Goal: Task Accomplishment & Management: Manage account settings

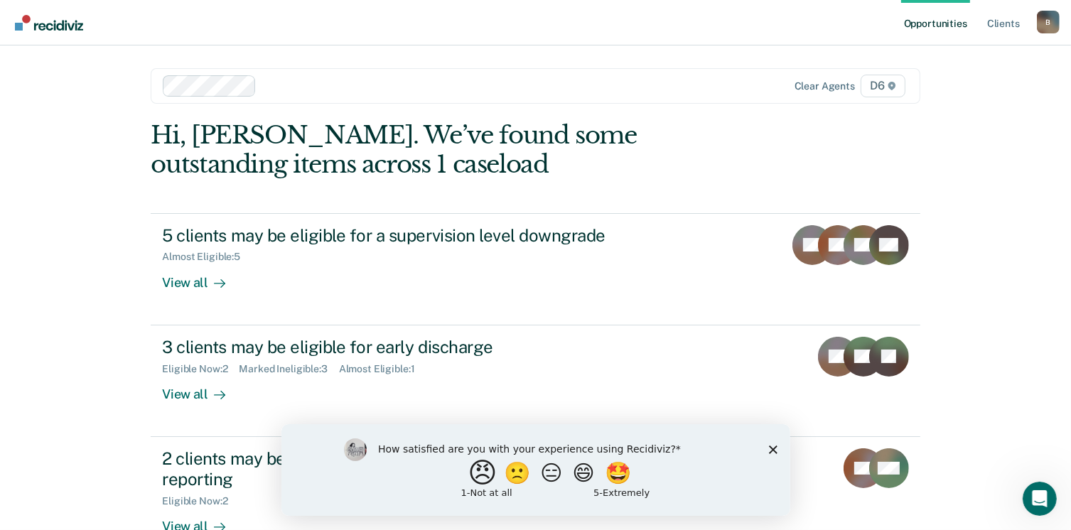
click at [480, 474] on button "😠" at bounding box center [483, 472] width 33 height 28
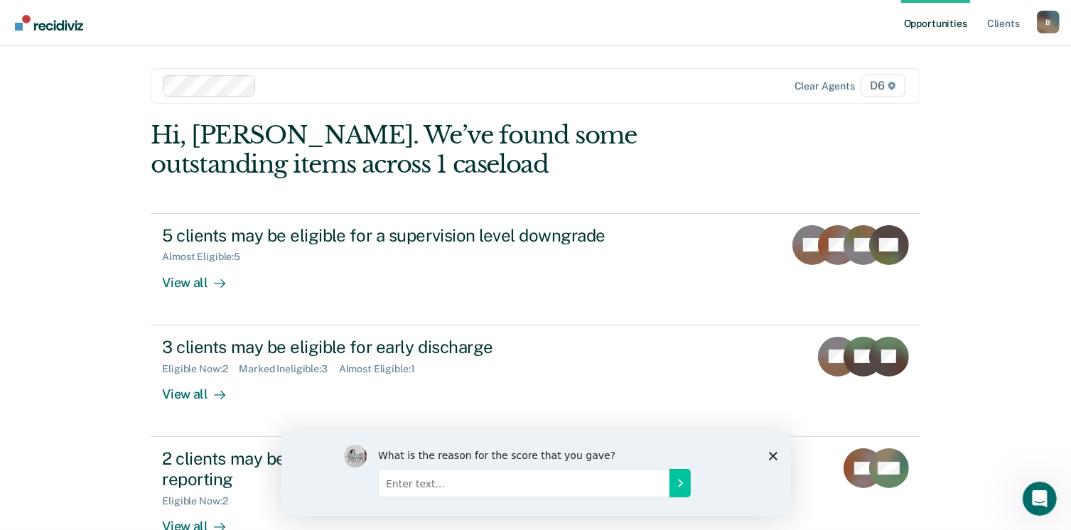
click at [482, 484] on input "Enter text..." at bounding box center [522, 482] width 291 height 28
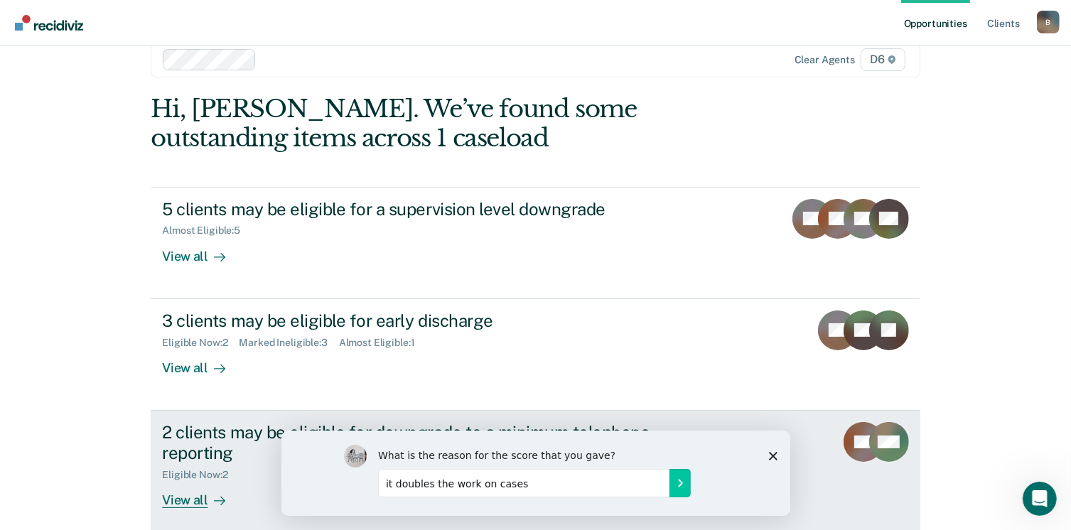
scroll to position [38, 0]
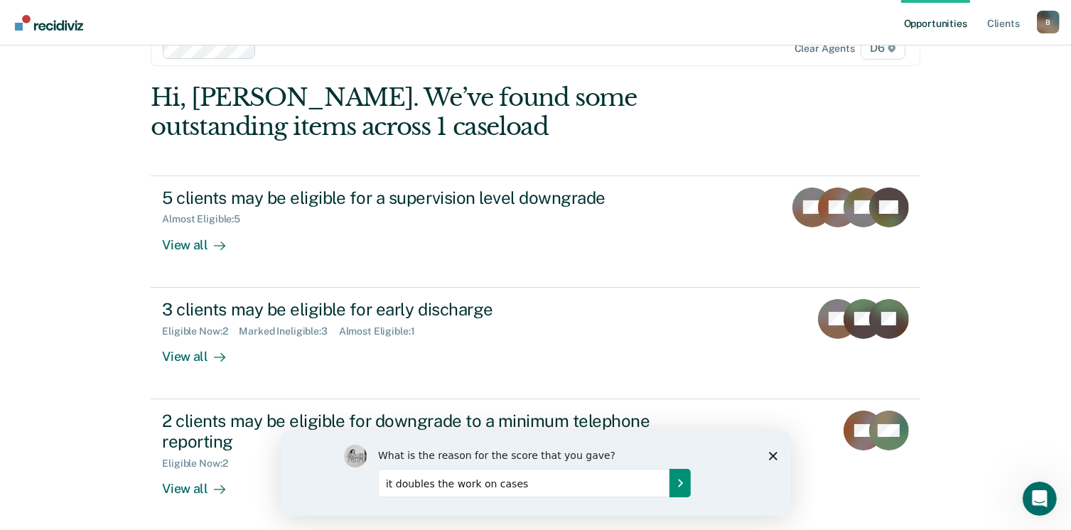
type input "it doubles the work on cases"
click at [680, 482] on icon "Submit your response" at bounding box center [680, 483] width 4 height 6
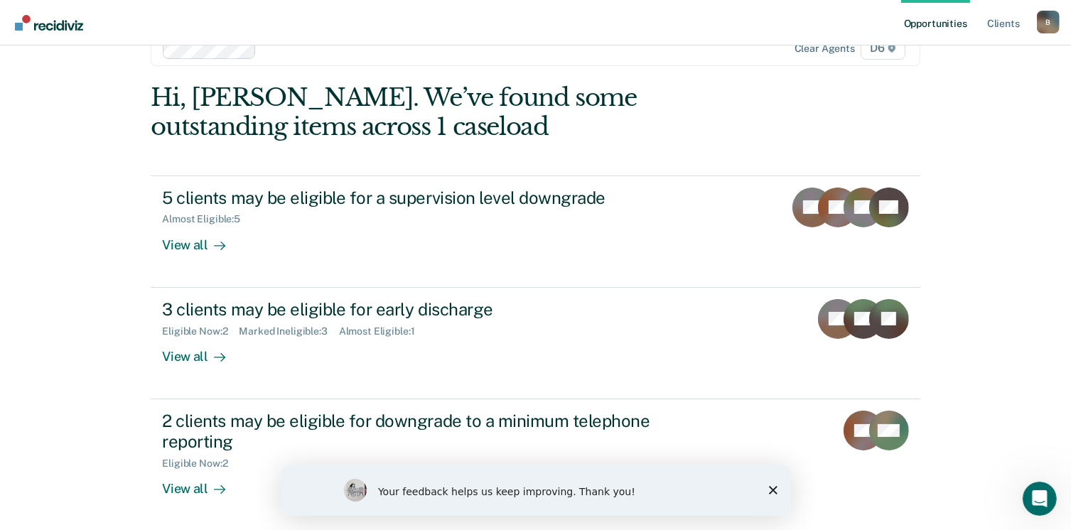
click at [777, 490] on div "Your feedback helps us keep improving. Thank you!" at bounding box center [535, 489] width 509 height 51
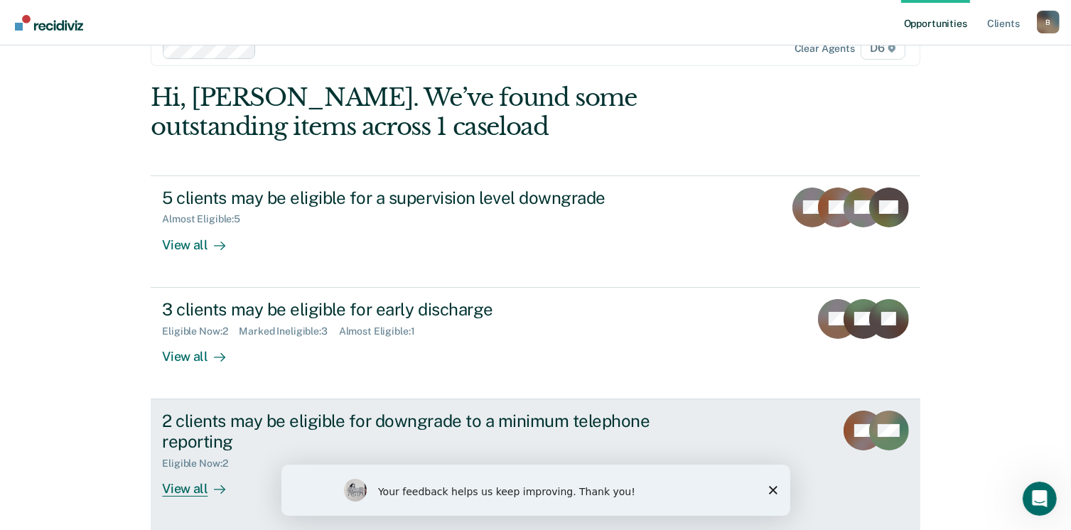
click at [186, 486] on div "View all" at bounding box center [202, 483] width 80 height 28
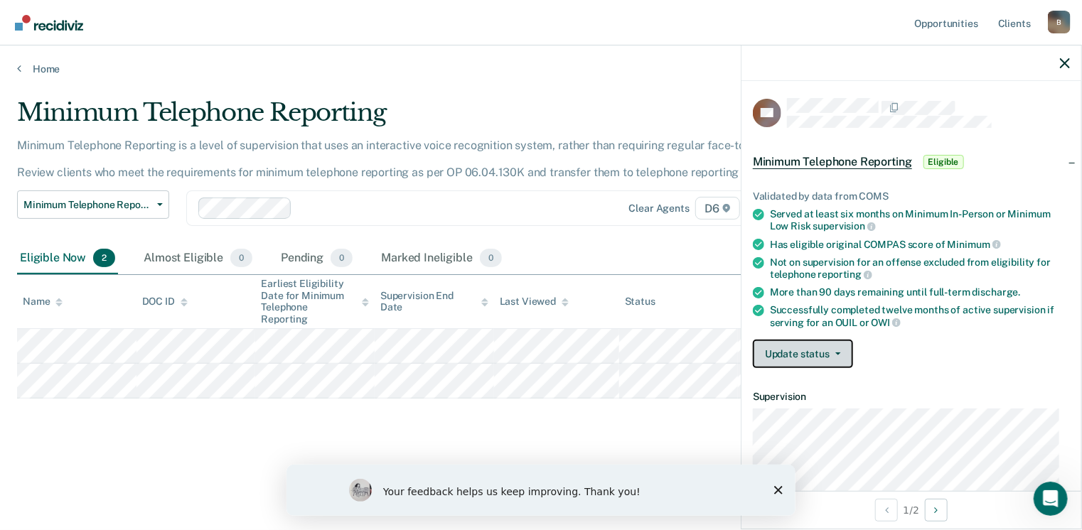
click at [814, 347] on button "Update status" at bounding box center [803, 354] width 100 height 28
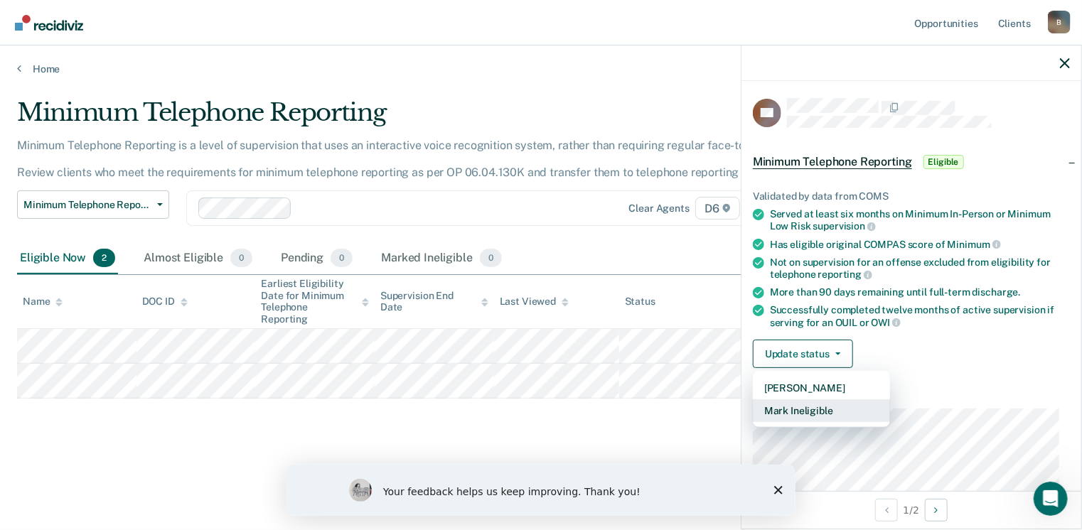
click at [840, 407] on button "Mark Ineligible" at bounding box center [821, 410] width 137 height 23
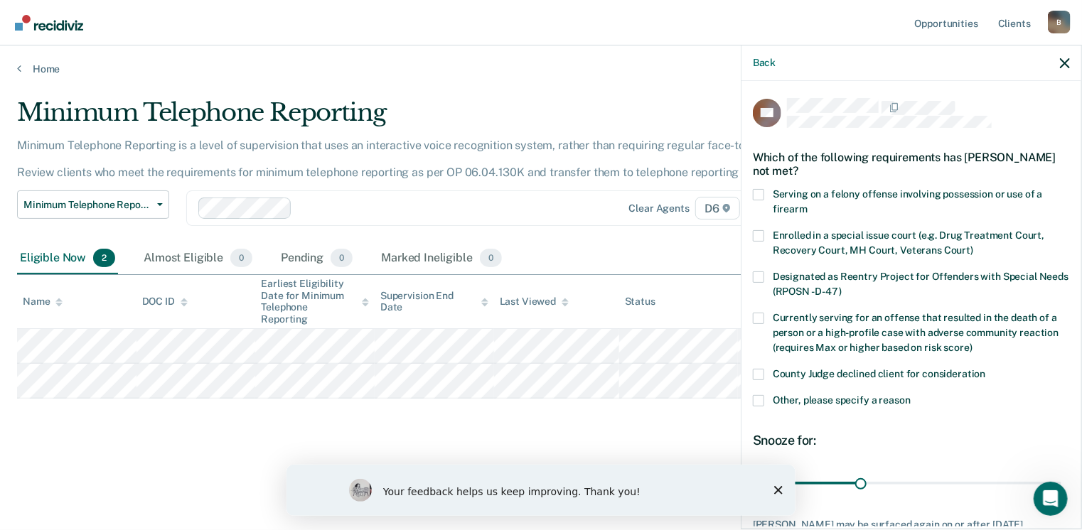
click at [761, 376] on span at bounding box center [758, 374] width 11 height 11
click at [986, 369] on input "County Judge declined client for consideration" at bounding box center [986, 369] width 0 height 0
drag, startPoint x: 853, startPoint y: 475, endPoint x: 1074, endPoint y: 450, distance: 221.7
type input "90"
click at [1061, 471] on input "range" at bounding box center [911, 483] width 300 height 25
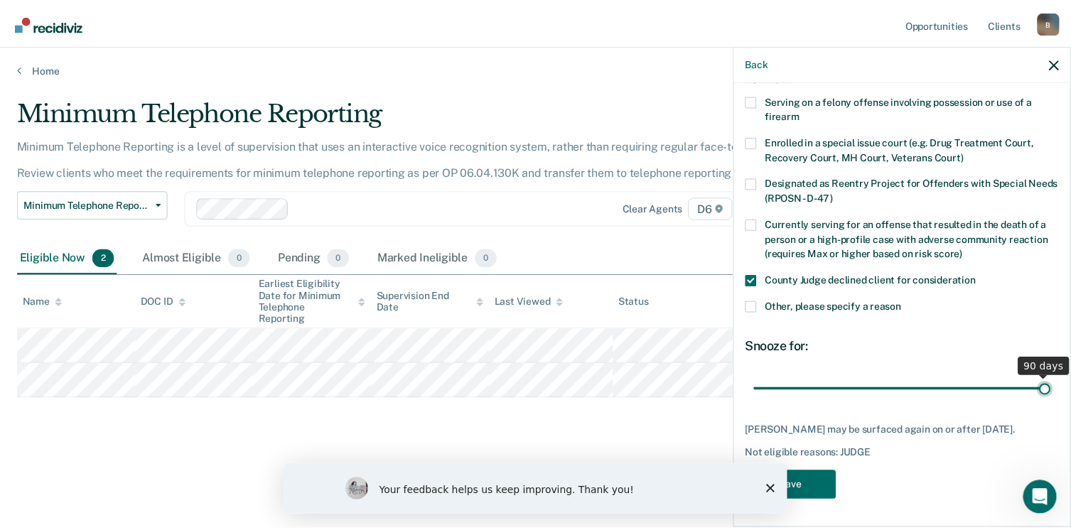
scroll to position [104, 0]
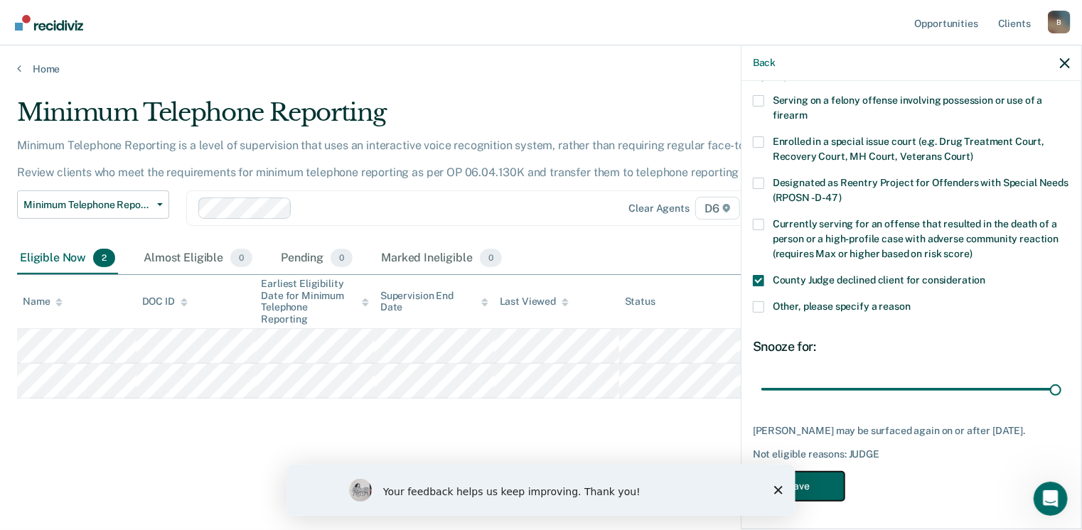
click at [816, 488] on button "Save" at bounding box center [799, 486] width 92 height 29
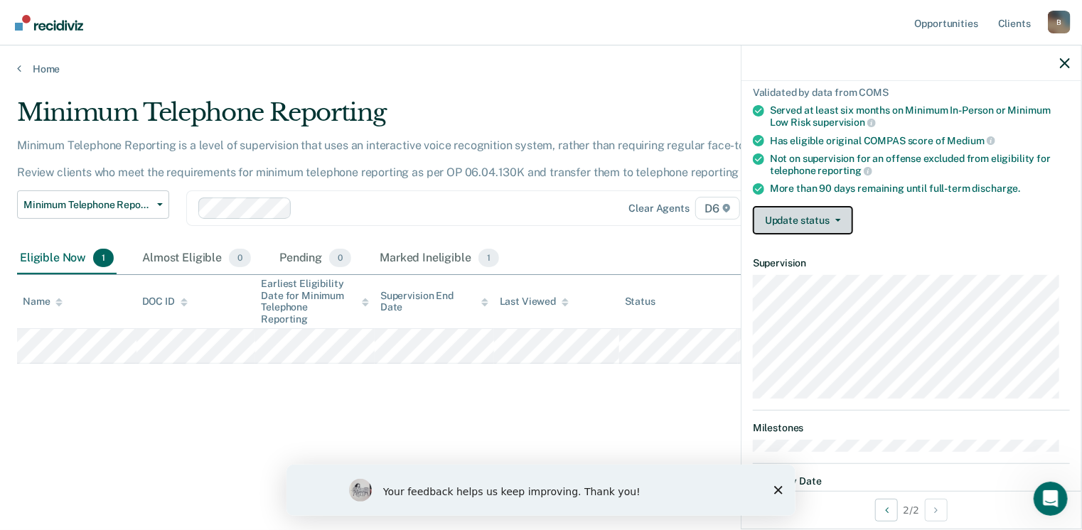
click at [777, 217] on button "Update status" at bounding box center [803, 220] width 100 height 28
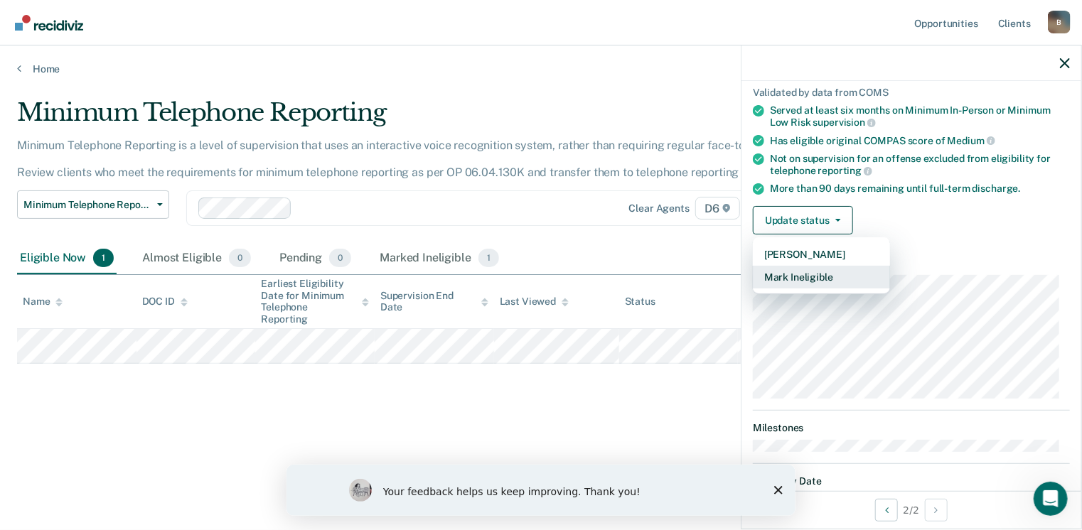
click at [781, 275] on button "Mark Ineligible" at bounding box center [821, 277] width 137 height 23
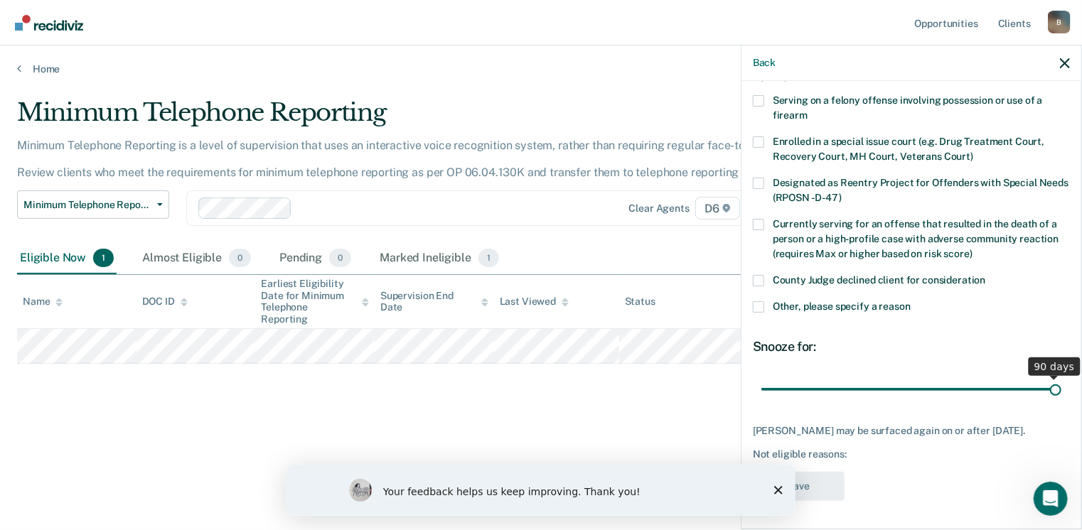
drag, startPoint x: 855, startPoint y: 373, endPoint x: 1047, endPoint y: 365, distance: 192.8
type input "90"
click at [1047, 377] on input "range" at bounding box center [911, 389] width 300 height 25
click at [759, 275] on span at bounding box center [758, 280] width 11 height 11
click at [986, 275] on input "County Judge declined client for consideration" at bounding box center [986, 275] width 0 height 0
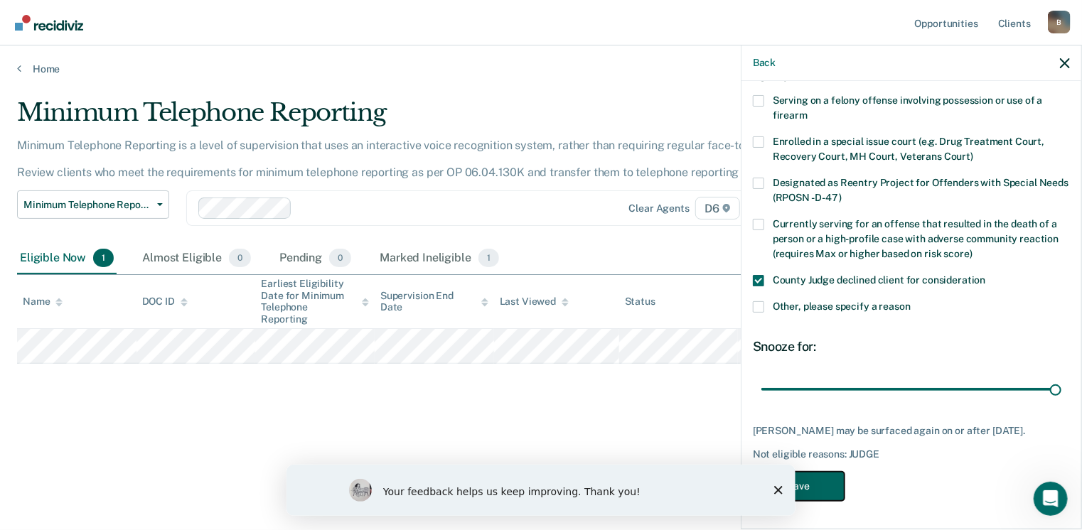
click at [821, 485] on button "Save" at bounding box center [799, 486] width 92 height 29
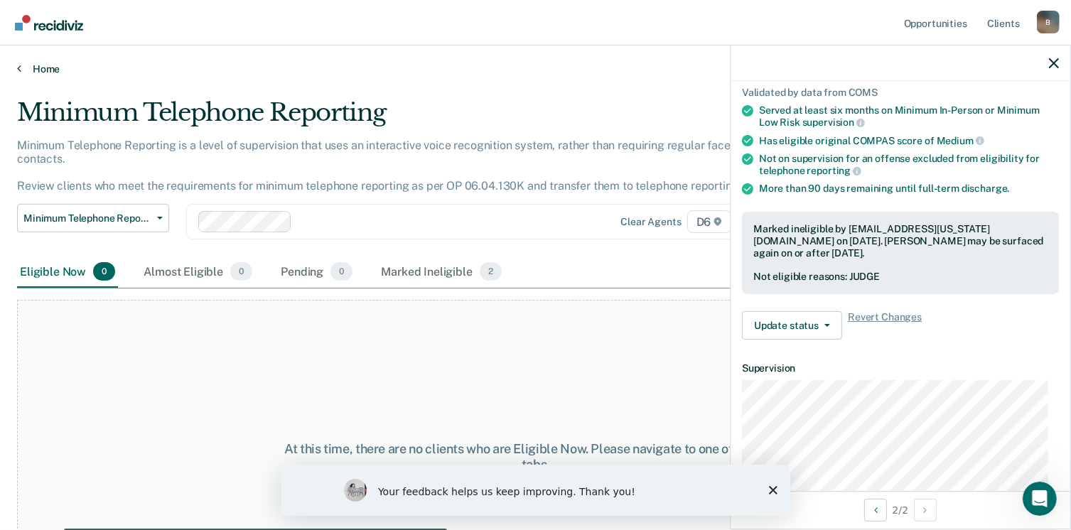
click at [52, 68] on link "Home" at bounding box center [535, 69] width 1037 height 13
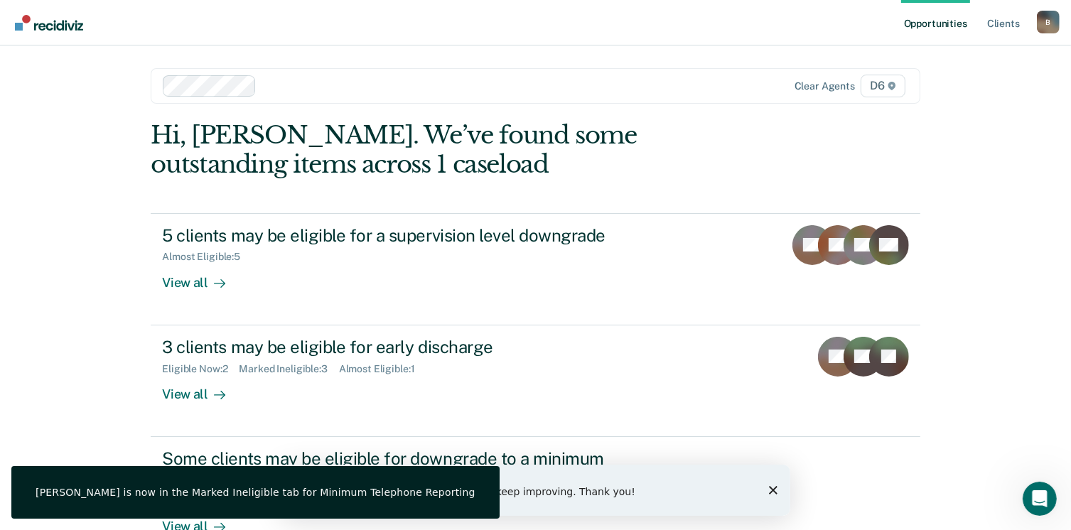
scroll to position [71, 0]
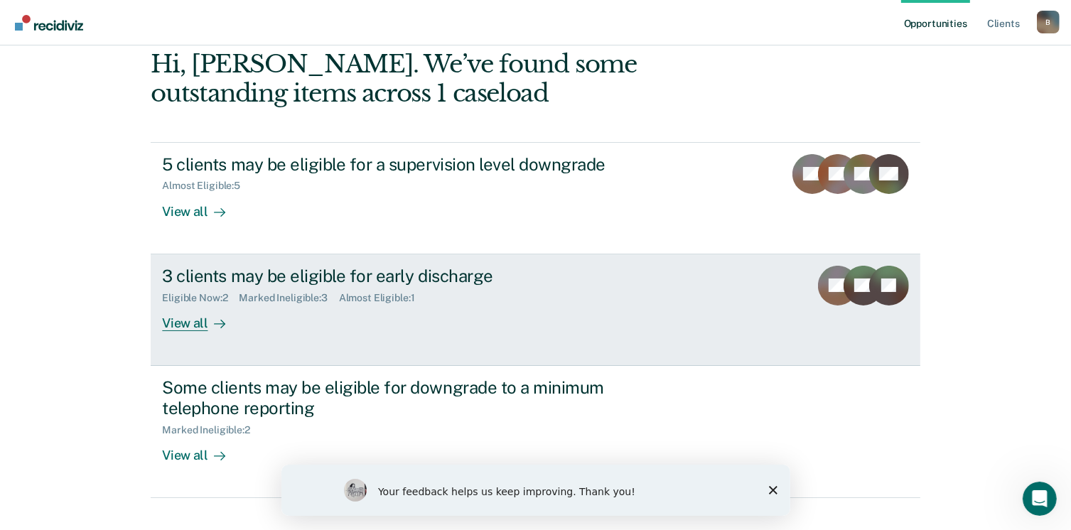
click at [181, 327] on div "View all" at bounding box center [202, 317] width 80 height 28
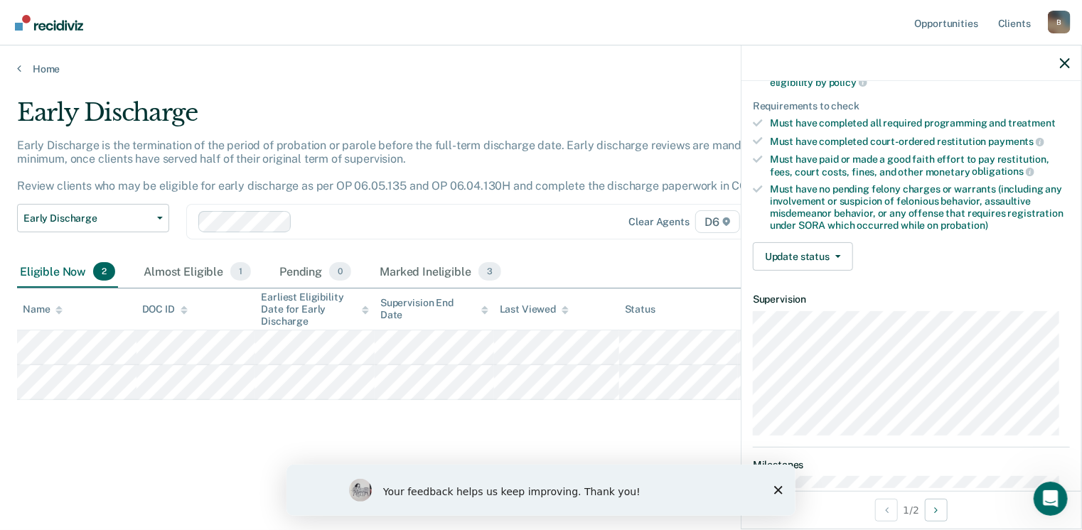
scroll to position [213, 0]
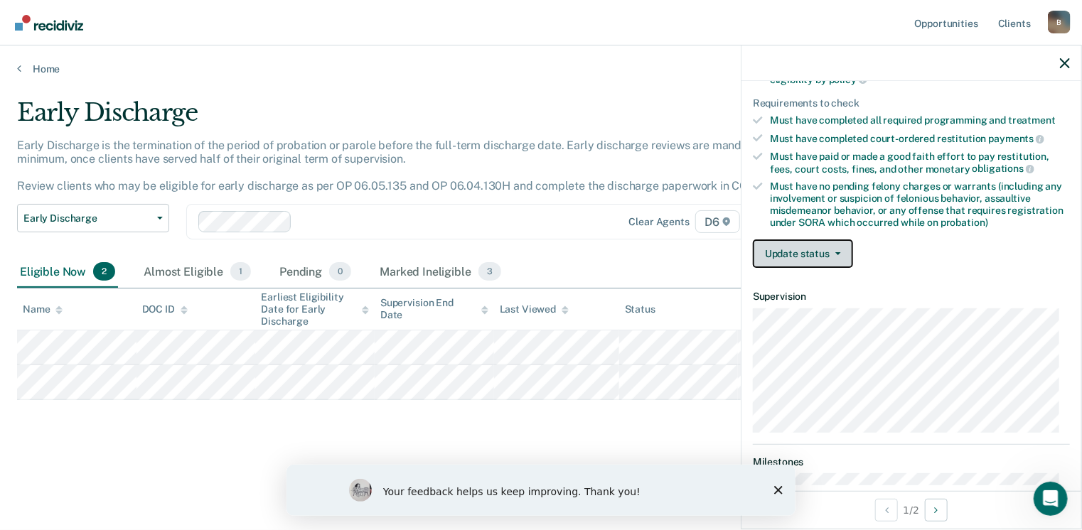
click at [816, 250] on button "Update status" at bounding box center [803, 253] width 100 height 28
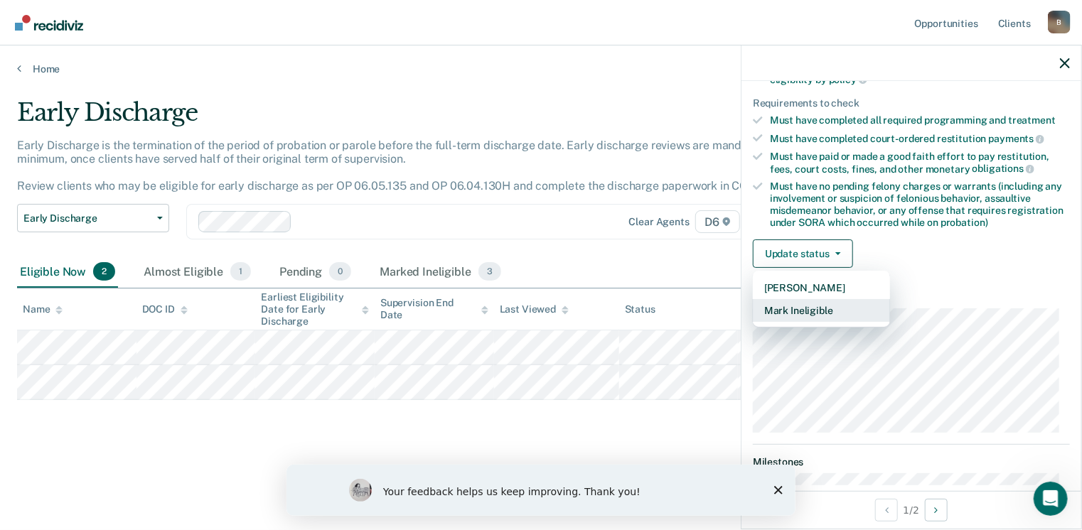
click at [811, 302] on button "Mark Ineligible" at bounding box center [821, 310] width 137 height 23
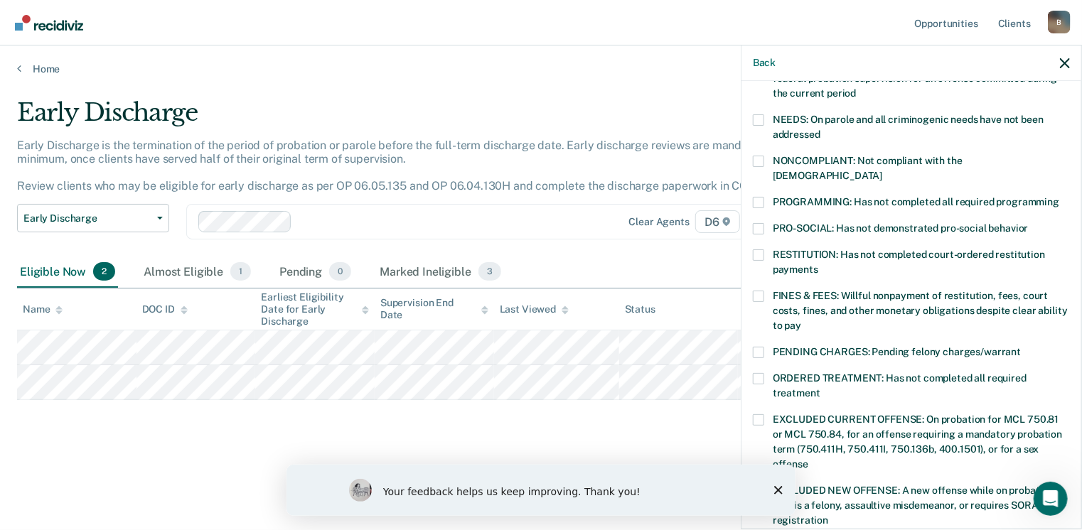
click at [755, 291] on span at bounding box center [758, 296] width 11 height 11
click at [801, 320] on input "FINES & FEES: Willful nonpayment of restitution, fees, court costs, fines, and …" at bounding box center [801, 320] width 0 height 0
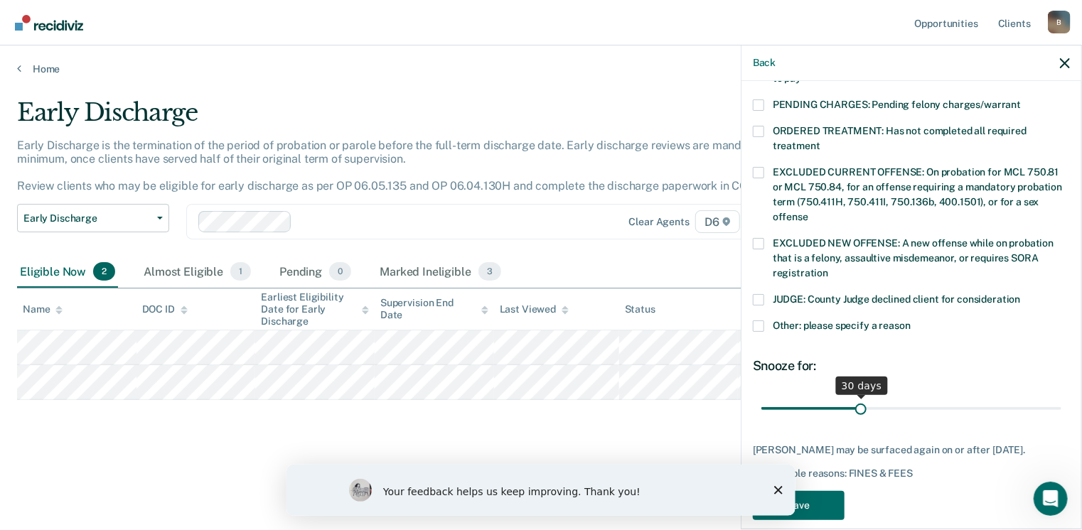
scroll to position [475, 0]
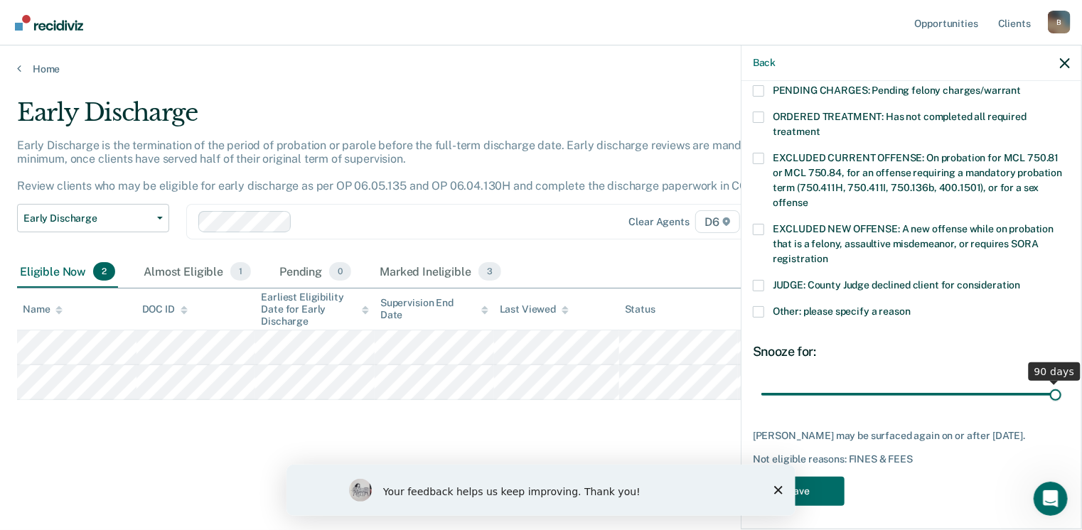
drag, startPoint x: 858, startPoint y: 379, endPoint x: 1086, endPoint y: 349, distance: 229.3
type input "90"
click at [1061, 382] on input "range" at bounding box center [911, 394] width 300 height 25
click at [810, 486] on button "Save" at bounding box center [799, 491] width 92 height 29
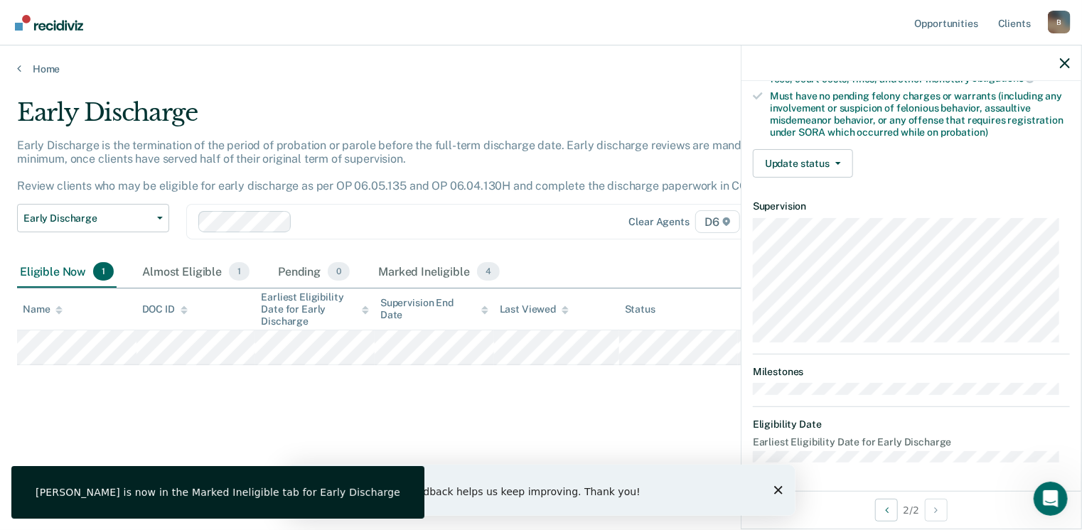
scroll to position [298, 0]
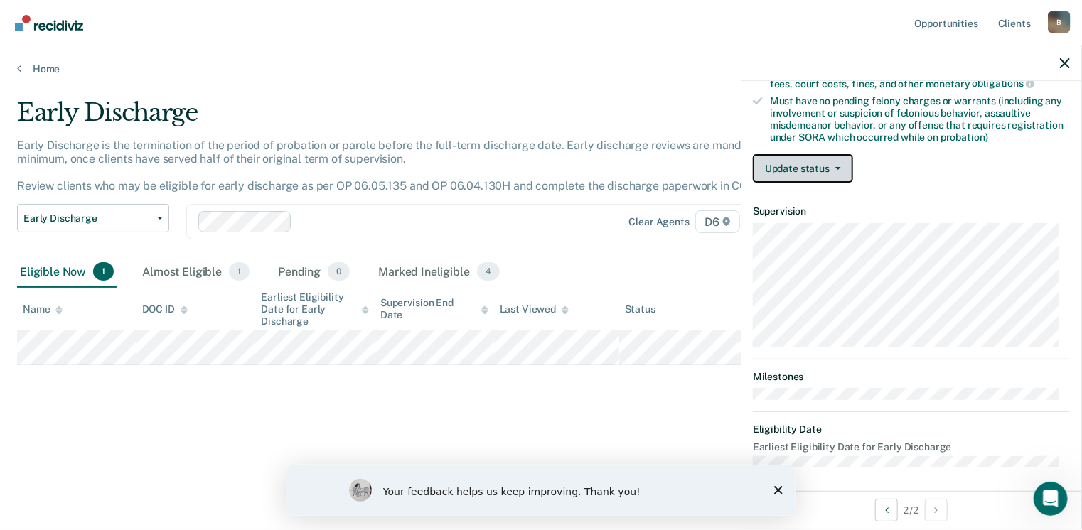
click at [824, 165] on button "Update status" at bounding box center [803, 168] width 100 height 28
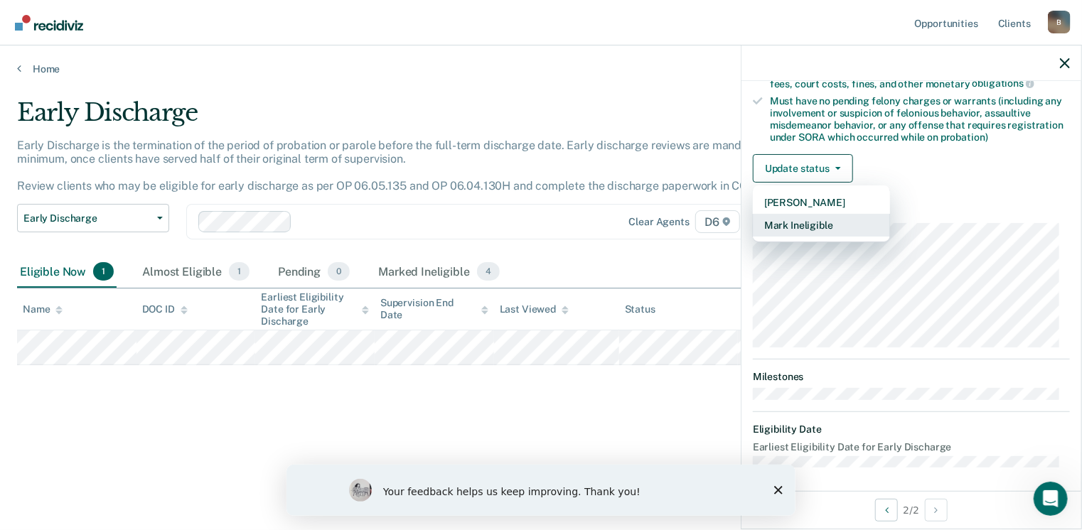
click at [821, 220] on button "Mark Ineligible" at bounding box center [821, 225] width 137 height 23
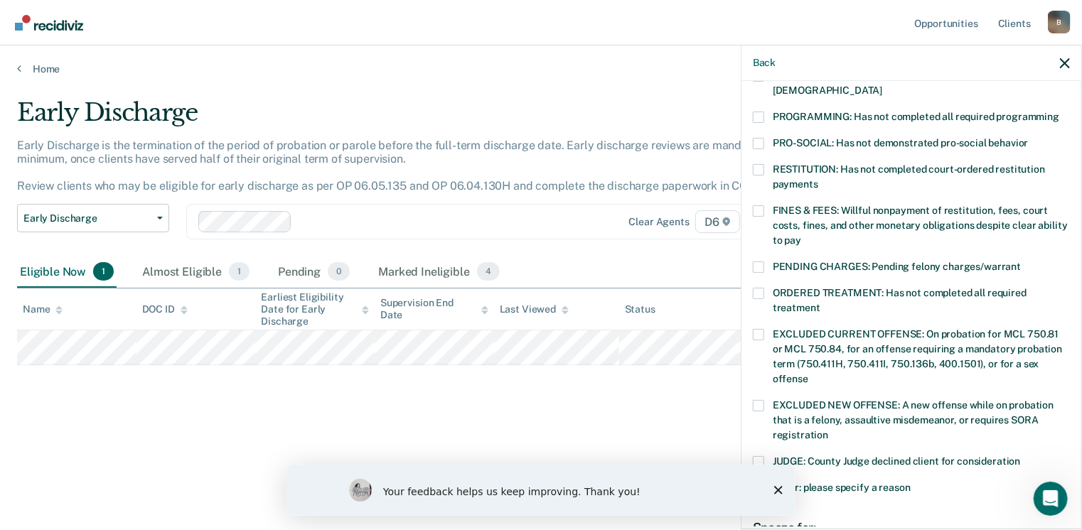
click at [760, 205] on span at bounding box center [758, 210] width 11 height 11
click at [801, 235] on input "FINES & FEES: Willful nonpayment of restitution, fees, court costs, fines, and …" at bounding box center [801, 235] width 0 height 0
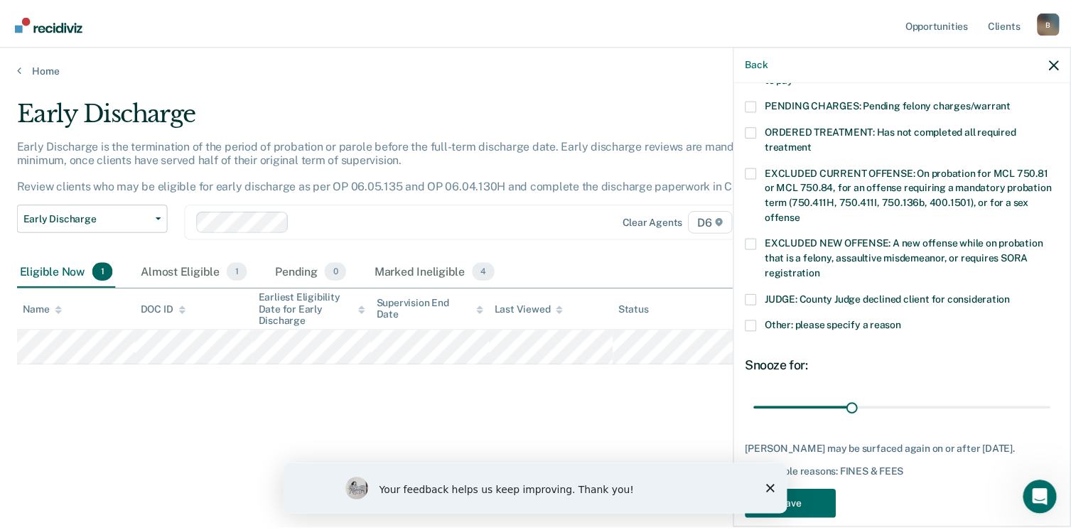
scroll to position [463, 0]
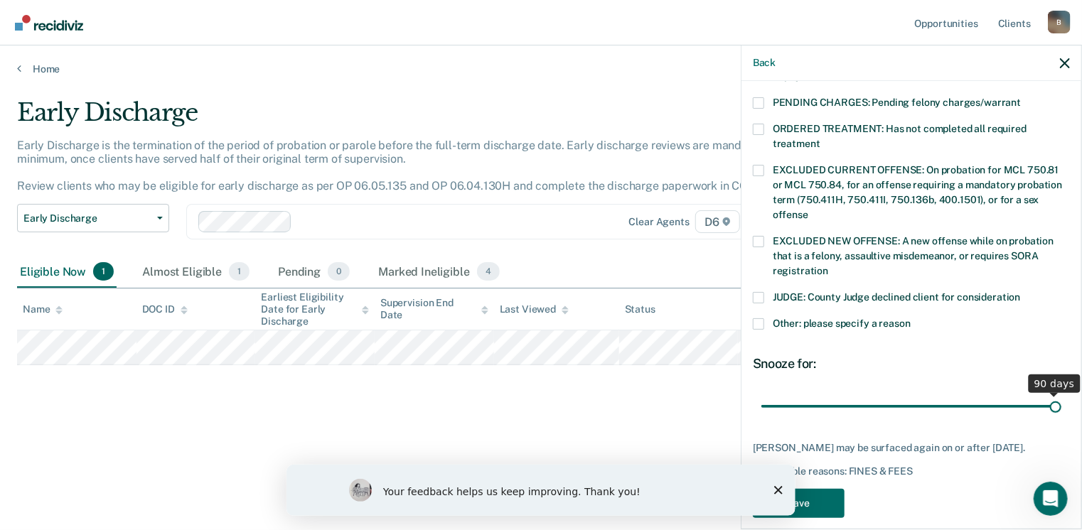
drag, startPoint x: 861, startPoint y: 389, endPoint x: 1086, endPoint y: 356, distance: 227.7
type input "90"
click at [1061, 394] on input "range" at bounding box center [911, 406] width 300 height 25
click at [821, 500] on button "Save" at bounding box center [799, 503] width 92 height 29
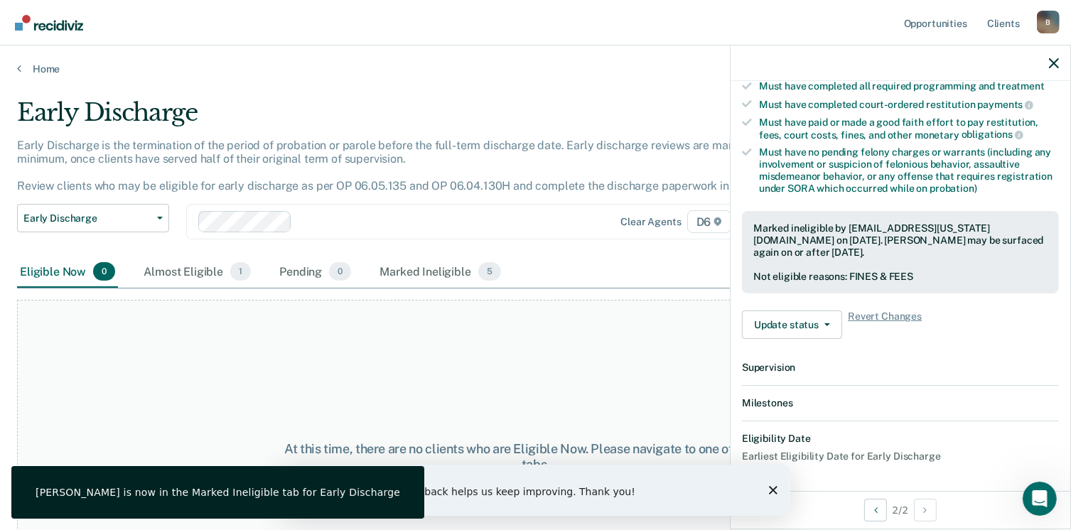
scroll to position [404, 0]
